Goal: Information Seeking & Learning: Compare options

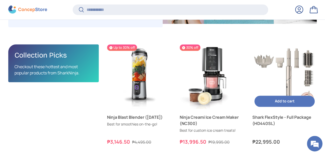
scroll to position [154, 0]
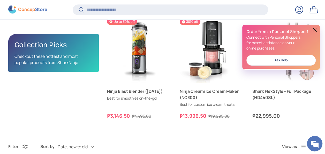
click at [316, 31] on button at bounding box center [315, 30] width 6 height 6
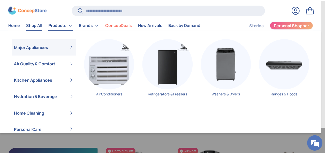
scroll to position [1109, 1609]
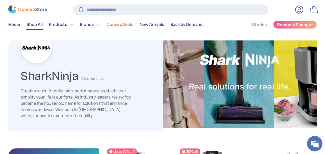
click at [38, 26] on link "Shop All" at bounding box center [34, 25] width 16 height 10
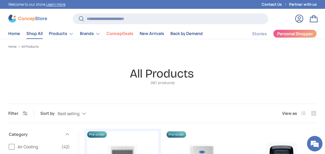
click at [302, 111] on label "List" at bounding box center [303, 113] width 10 height 10
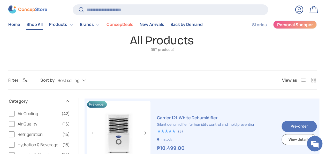
scroll to position [52, 0]
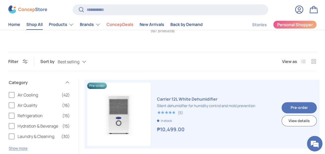
click at [306, 61] on label "List" at bounding box center [303, 61] width 10 height 10
click at [317, 61] on label "Grid" at bounding box center [314, 61] width 10 height 10
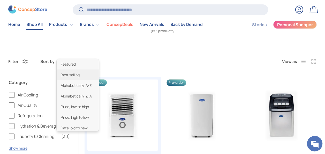
click at [78, 62] on div "Best selling Featured Best selling Alphabetically, A-Z Alphabetically, Z-A Pric…" at bounding box center [77, 61] width 39 height 9
click at [86, 106] on li "Price, low to high" at bounding box center [78, 106] width 42 height 11
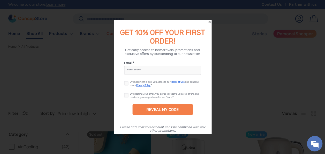
click at [209, 22] on icon "Close" at bounding box center [210, 22] width 2 height 2
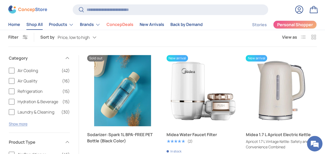
scroll to position [77, 0]
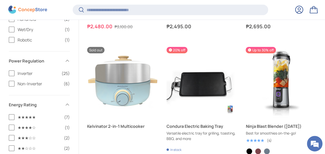
scroll to position [620, 0]
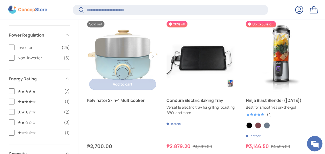
click at [125, 59] on link "Kelvinator 2-in-1 Multicooker" at bounding box center [122, 56] width 71 height 71
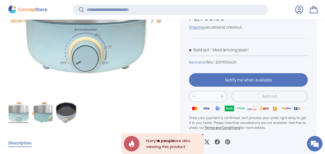
scroll to position [128, 0]
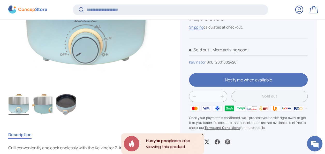
click at [64, 102] on img "Gallery Viewer" at bounding box center [66, 104] width 20 height 21
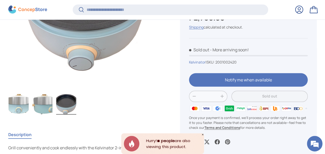
click at [48, 105] on img "Gallery Viewer" at bounding box center [42, 104] width 20 height 21
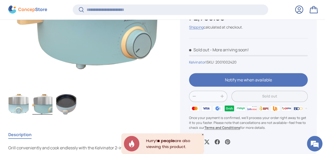
click at [18, 105] on img "Gallery Viewer" at bounding box center [19, 104] width 20 height 21
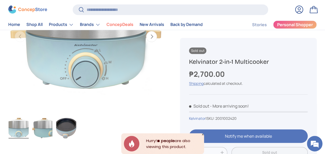
scroll to position [26, 0]
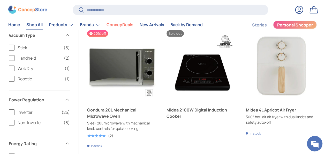
scroll to position [750, 0]
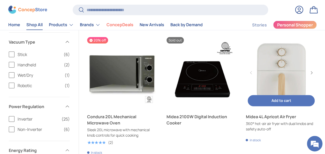
click at [290, 91] on link "Midea 4L Apricot Air Fryer" at bounding box center [281, 72] width 71 height 71
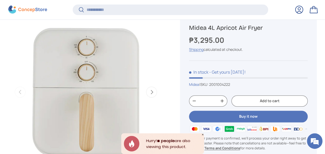
scroll to position [206, 0]
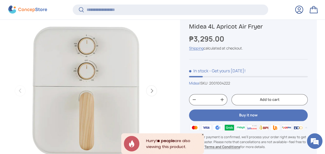
click at [154, 90] on button "Next" at bounding box center [151, 90] width 11 height 11
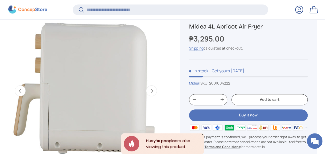
click at [154, 89] on button "Next" at bounding box center [151, 90] width 11 height 11
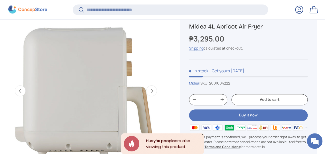
click at [154, 89] on button "Next" at bounding box center [151, 90] width 11 height 11
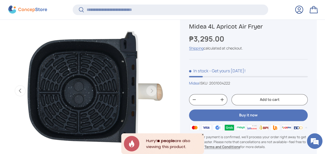
scroll to position [0, 474]
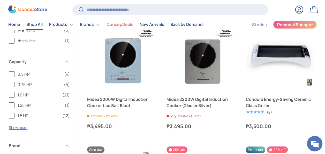
scroll to position [906, 0]
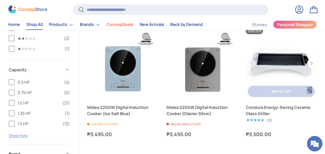
click at [282, 62] on link "Condura Energy-Saving Ceramic Glass Griller" at bounding box center [281, 63] width 71 height 71
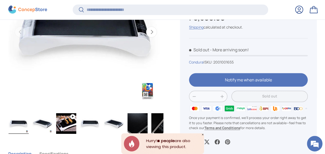
scroll to position [283, 0]
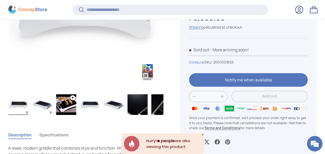
click at [72, 97] on img "Gallery Viewer" at bounding box center [66, 104] width 20 height 21
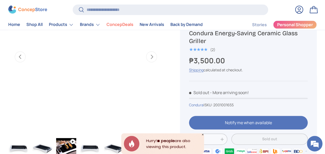
scroll to position [233, 0]
